Goal: Navigation & Orientation: Find specific page/section

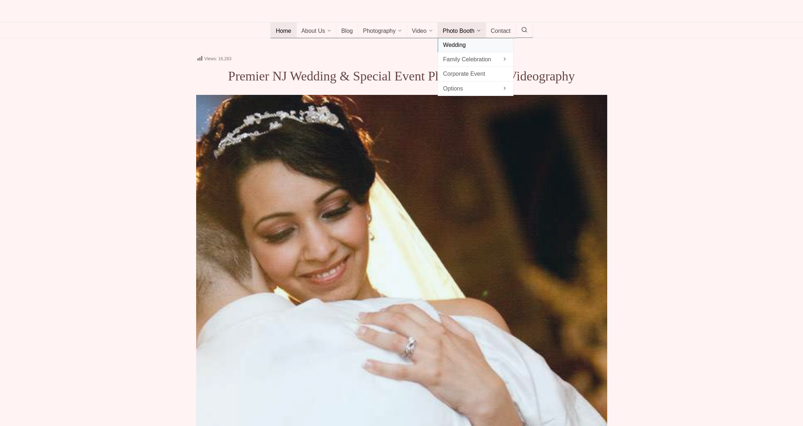
click at [478, 50] on span "Wedding" at bounding box center [475, 45] width 65 height 10
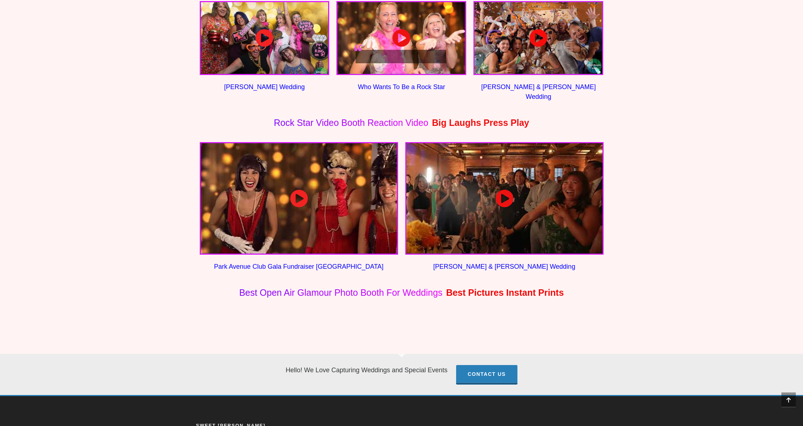
scroll to position [600, 0]
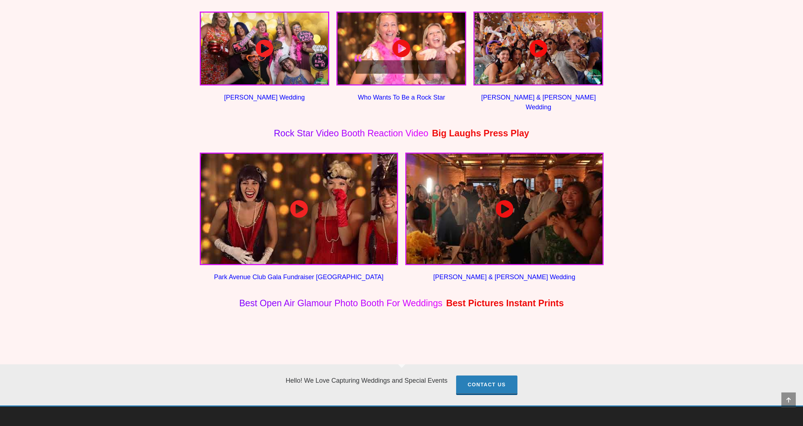
scroll to position [320, 0]
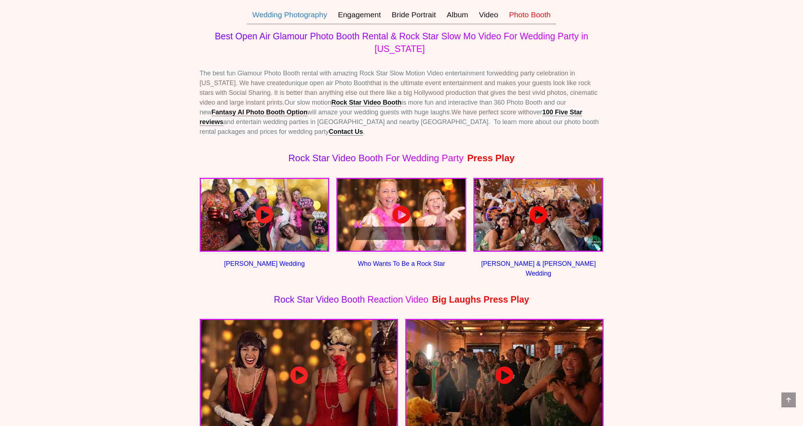
click at [292, 24] on link "Wedding Photography" at bounding box center [289, 14] width 85 height 19
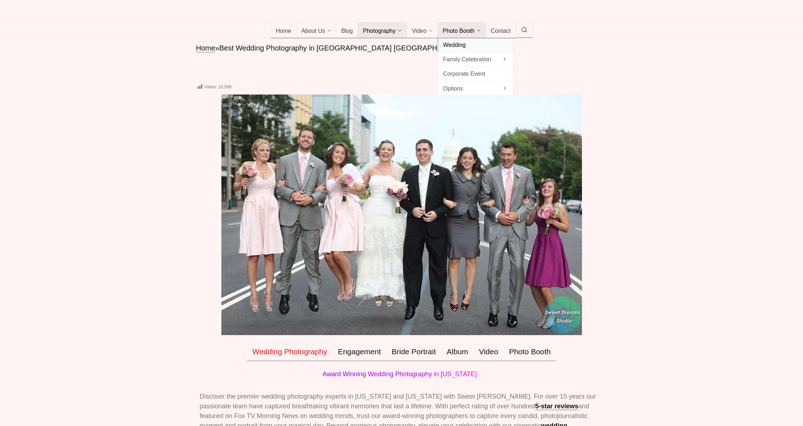
click at [465, 50] on span "Wedding" at bounding box center [475, 45] width 65 height 10
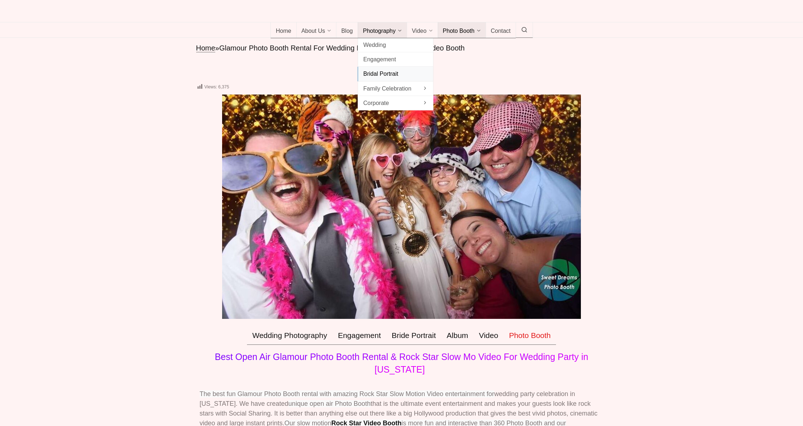
click at [385, 79] on span "Bridal Portrait" at bounding box center [395, 74] width 65 height 10
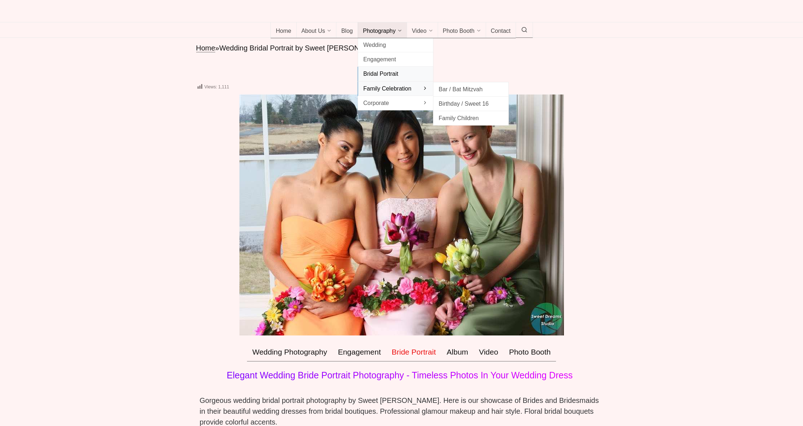
click at [383, 93] on span "Family Celebration" at bounding box center [395, 89] width 65 height 10
click at [475, 94] on span "Bar / Bat Mitzvah" at bounding box center [470, 89] width 65 height 10
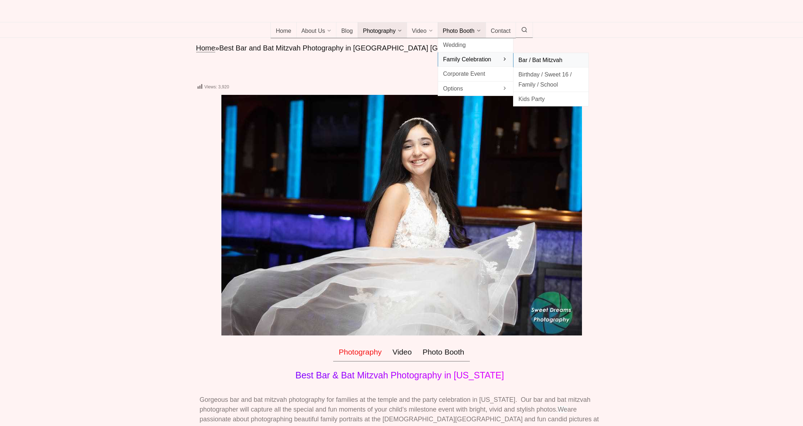
click at [531, 65] on span "Bar / Bat Mitzvah" at bounding box center [550, 60] width 65 height 10
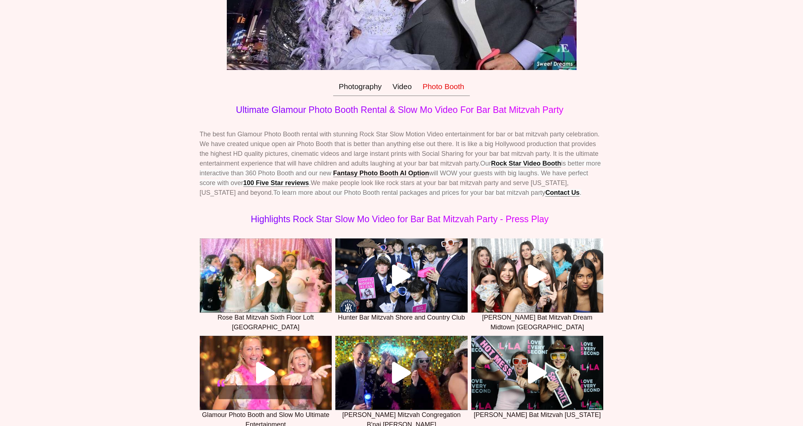
scroll to position [56, 0]
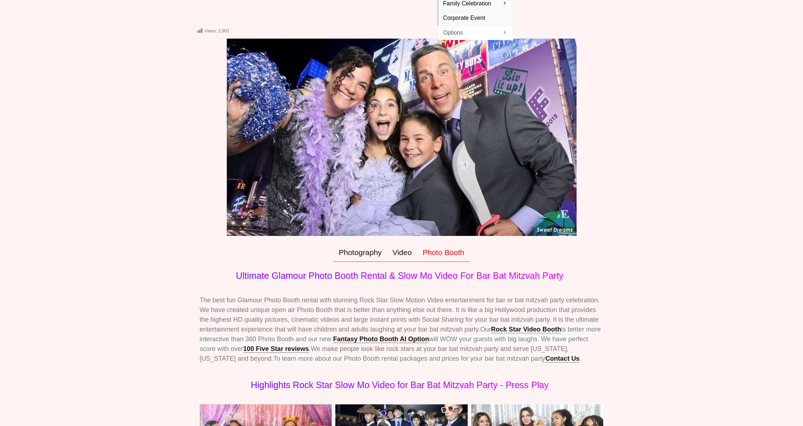
click at [477, 23] on span "Corporate Event" at bounding box center [475, 18] width 65 height 10
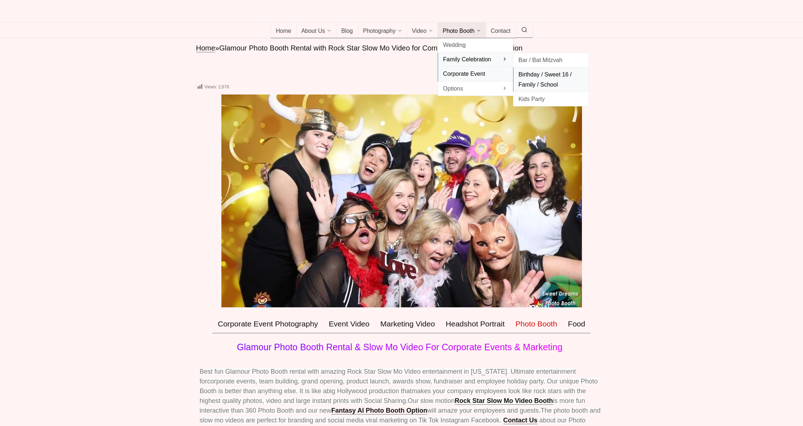
click at [523, 89] on span "Birthday / Sweet 16 / Family / School" at bounding box center [550, 79] width 65 height 19
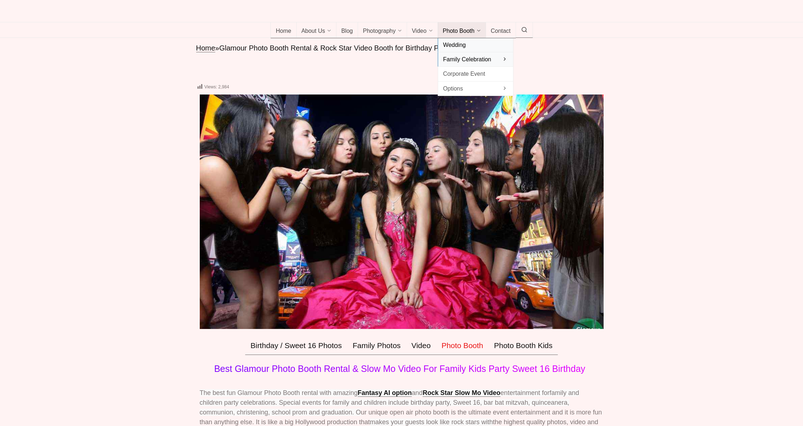
click at [472, 50] on span "Wedding" at bounding box center [475, 45] width 65 height 10
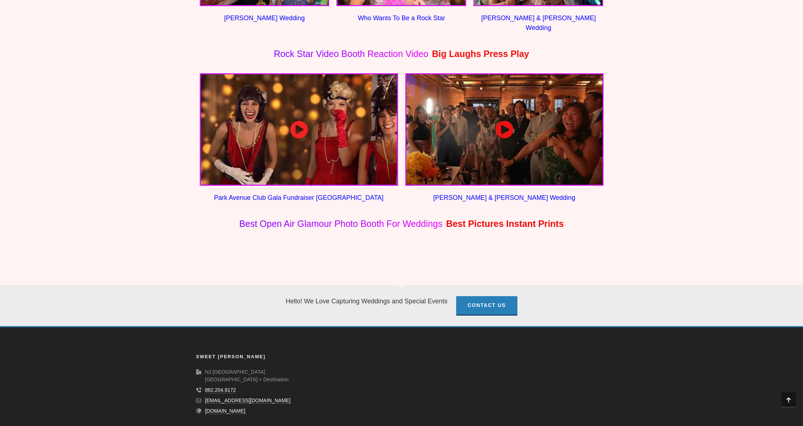
scroll to position [315, 0]
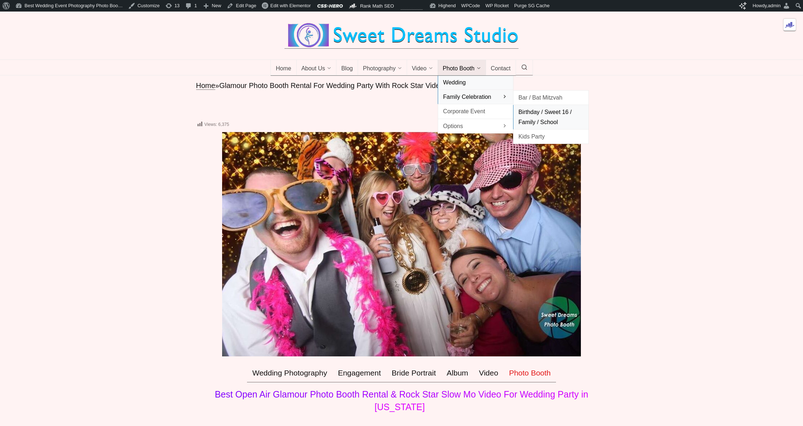
click at [530, 119] on span "Birthday / Sweet 16 / Family / School" at bounding box center [550, 116] width 65 height 19
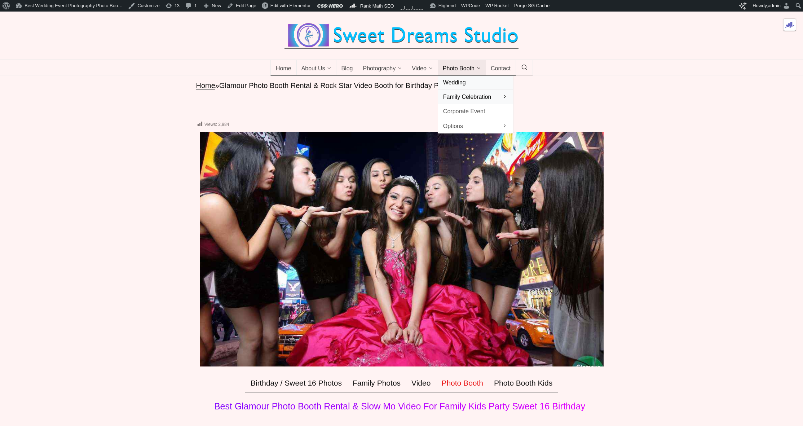
click at [490, 87] on span "Wedding" at bounding box center [475, 82] width 65 height 10
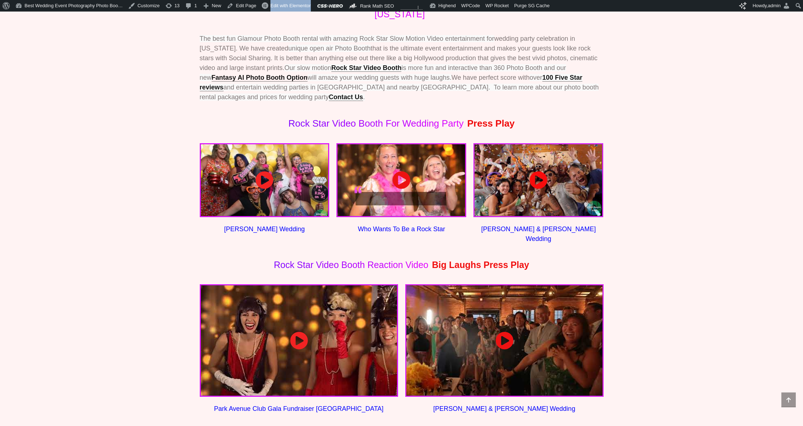
scroll to position [388, 0]
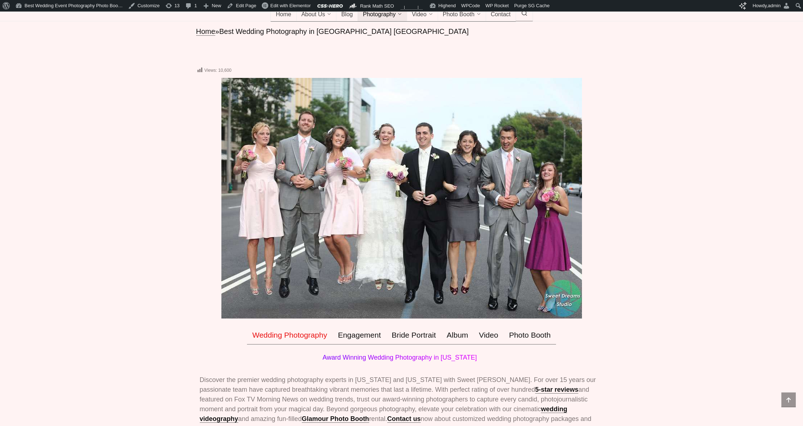
scroll to position [54, 0]
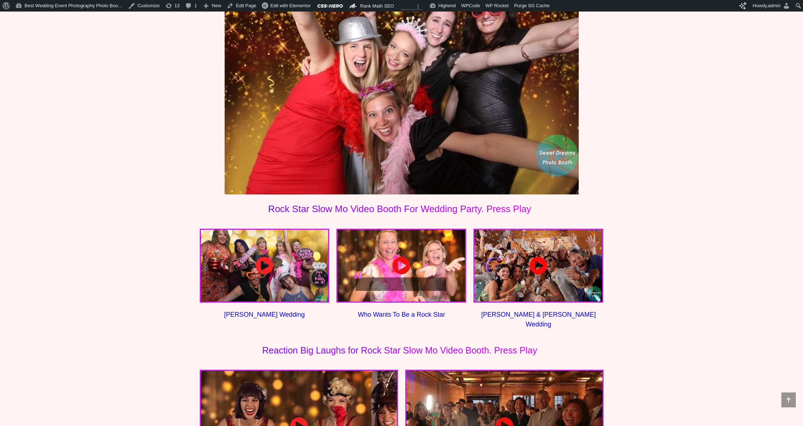
scroll to position [1587, 0]
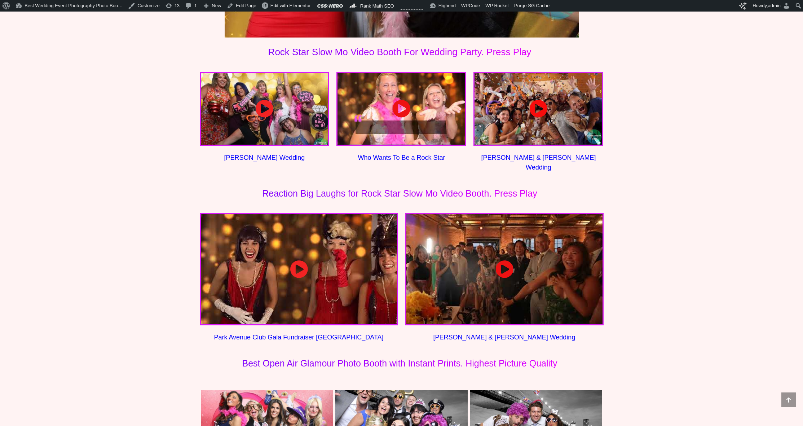
click at [284, 122] on div at bounding box center [265, 109] width 128 height 72
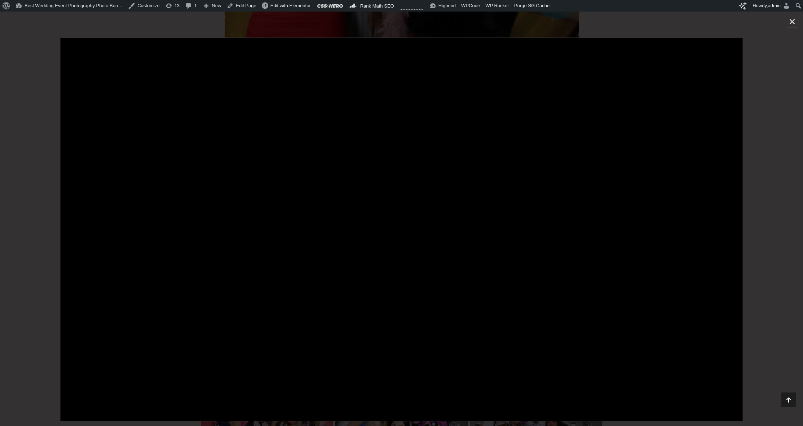
scroll to position [1440, 0]
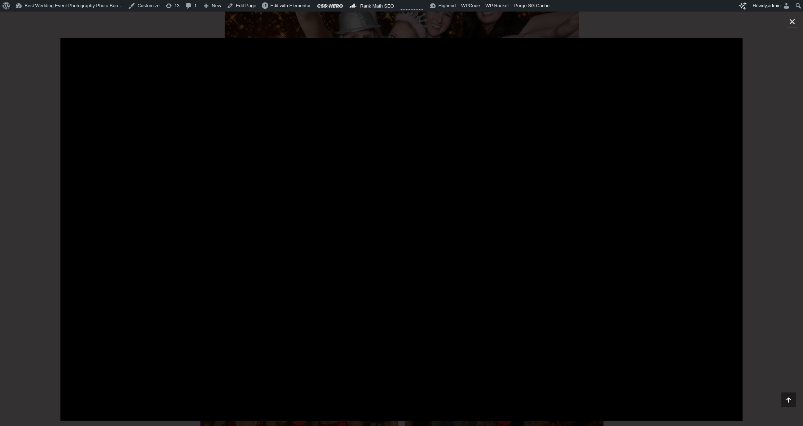
click at [362, 25] on div at bounding box center [401, 219] width 803 height 414
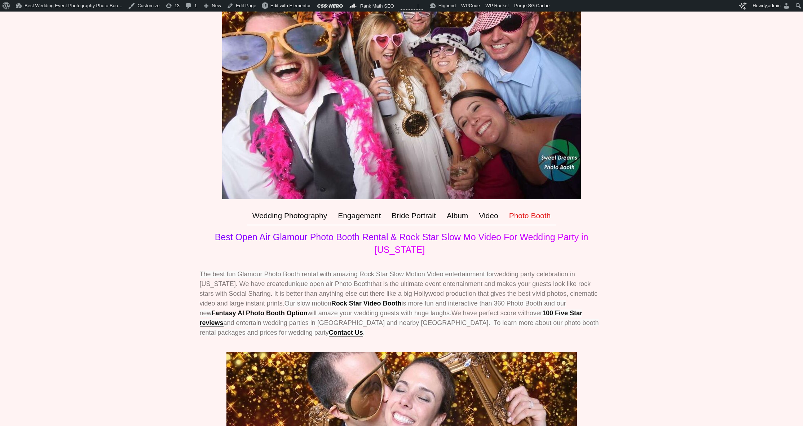
scroll to position [0, 0]
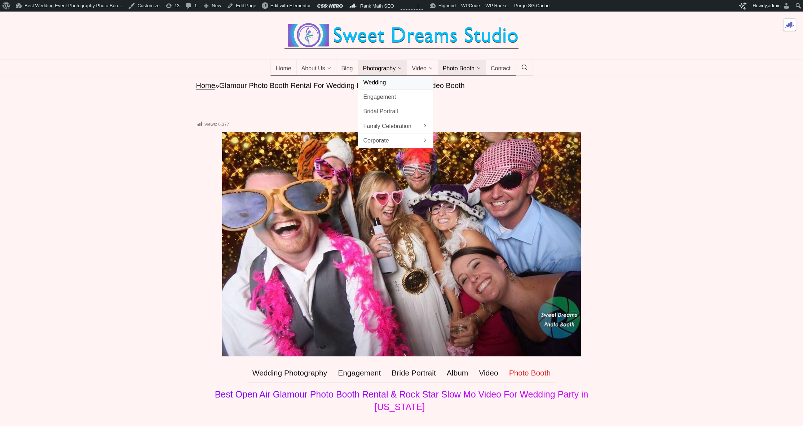
click at [402, 87] on span "Wedding" at bounding box center [395, 82] width 65 height 10
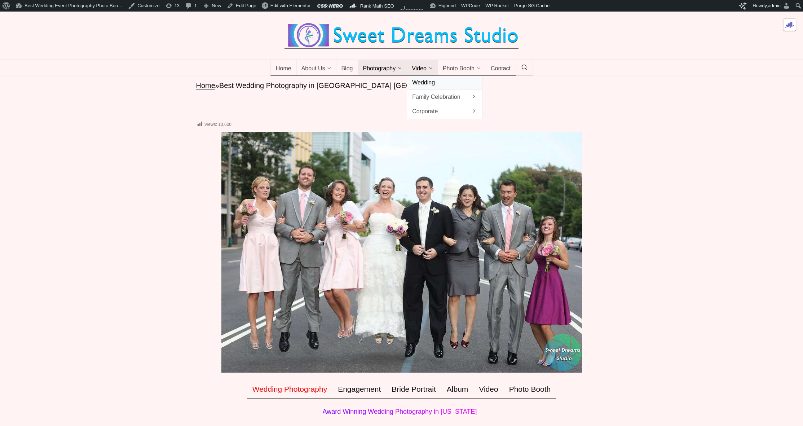
click at [428, 87] on span "Wedding" at bounding box center [444, 82] width 65 height 10
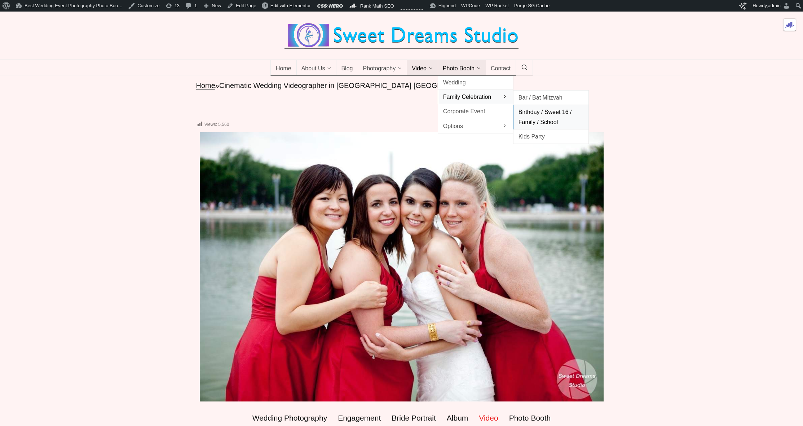
click at [537, 122] on span "Birthday / Sweet 16 / Family / School" at bounding box center [550, 116] width 65 height 19
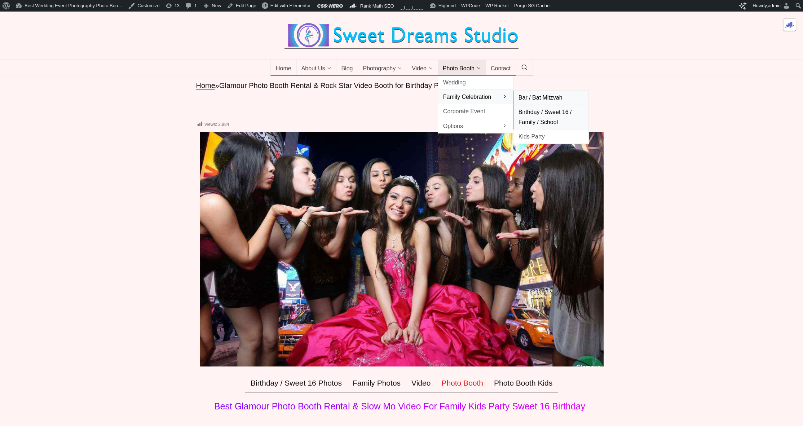
click at [536, 102] on span "Bar / Bat Mitzvah" at bounding box center [550, 98] width 65 height 10
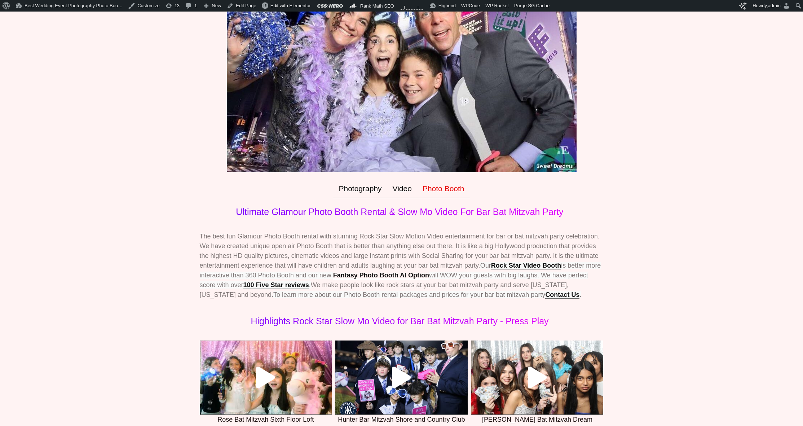
scroll to position [53, 0]
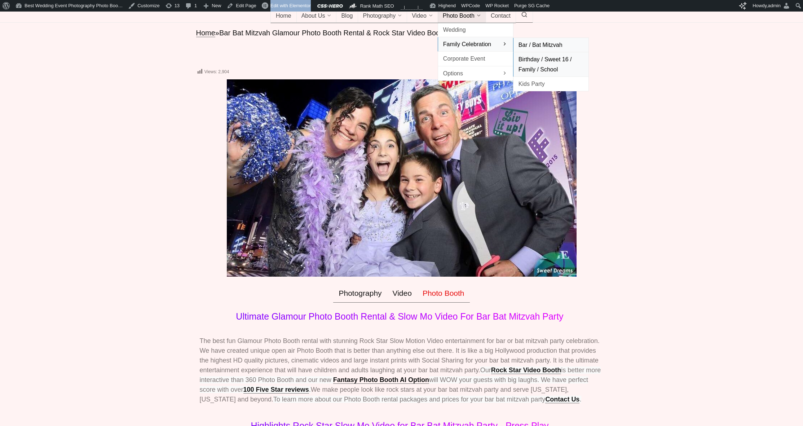
click at [531, 74] on span "Birthday / Sweet 16 / Family / School" at bounding box center [550, 63] width 65 height 19
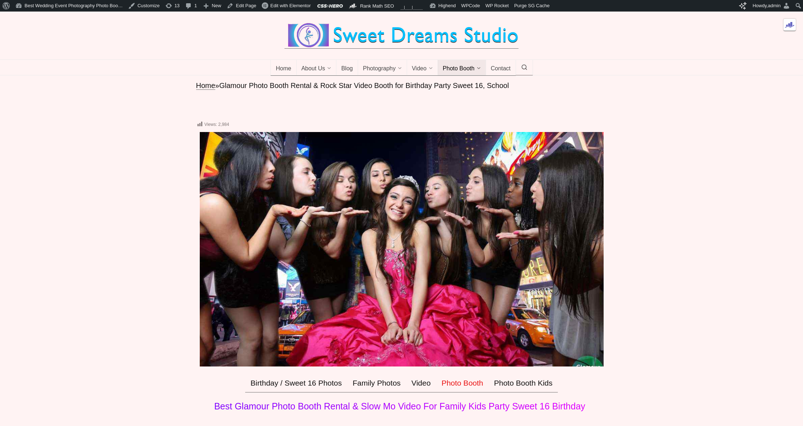
scroll to position [5, 0]
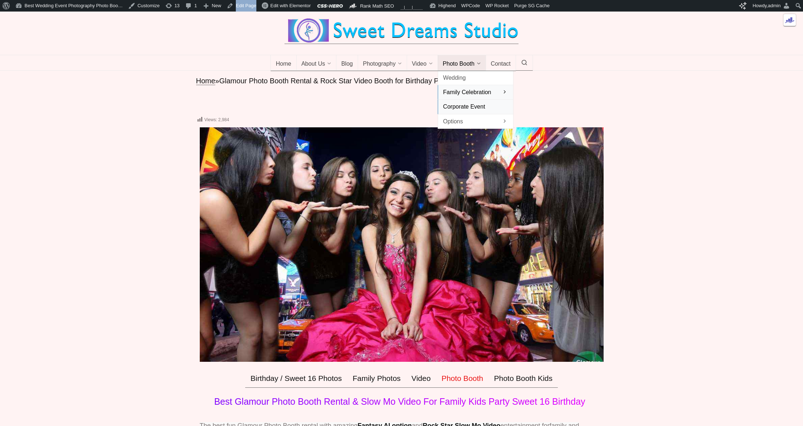
click at [477, 111] on span "Corporate Event" at bounding box center [475, 107] width 65 height 10
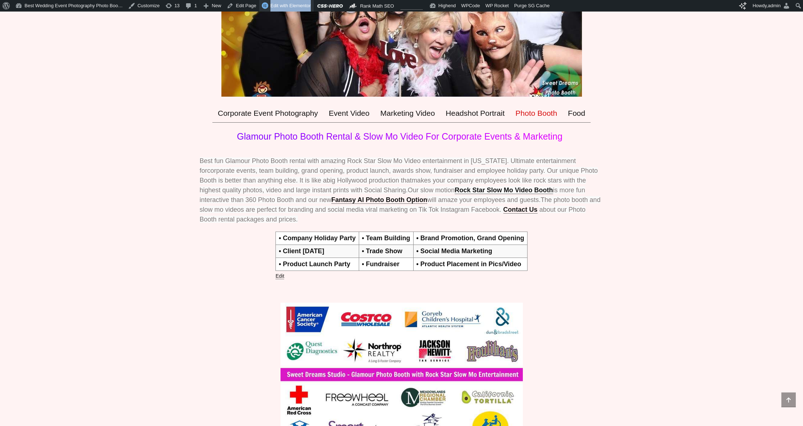
scroll to position [143, 0]
